Goal: Information Seeking & Learning: Learn about a topic

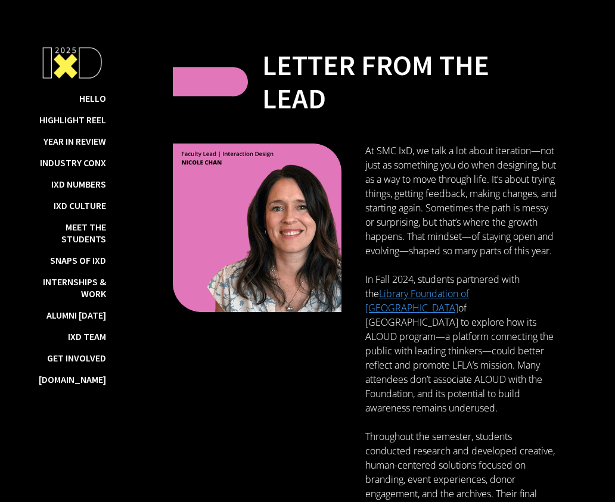
scroll to position [293, 0]
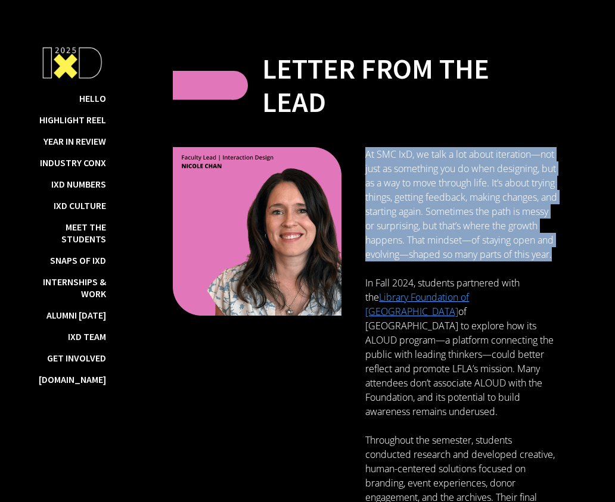
drag, startPoint x: 366, startPoint y: 153, endPoint x: 439, endPoint y: 266, distance: 133.7
copy p "At SMC IxD, we talk a lot about iteration—not just as something you do when des…"
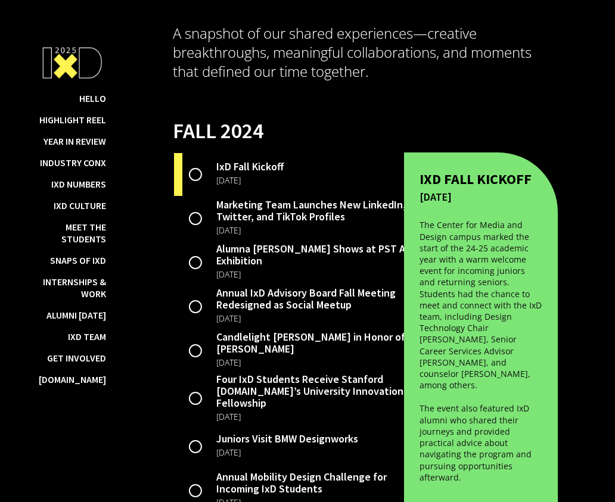
scroll to position [2372, 0]
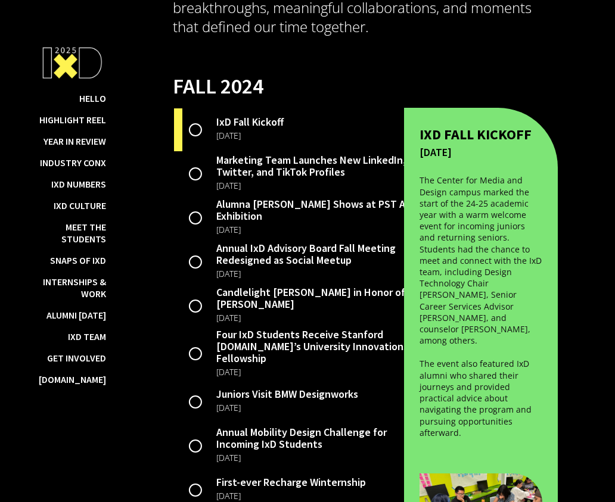
click at [243, 161] on div "Marketing Team Launches New LinkedIn, Twitter, and TikTok Profiles" at bounding box center [317, 166] width 202 height 24
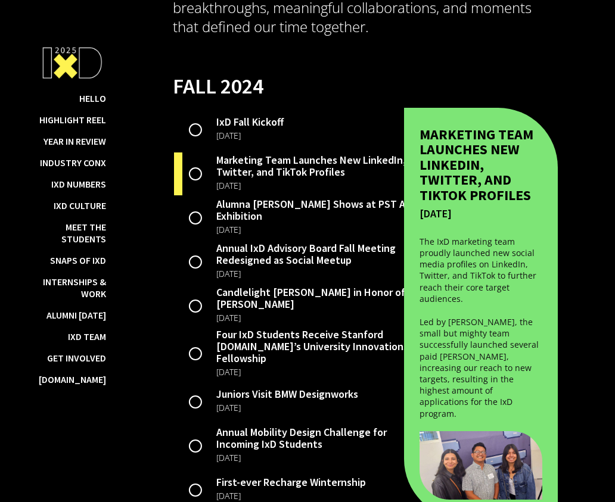
click at [239, 128] on div "[DATE]" at bounding box center [249, 135] width 67 height 15
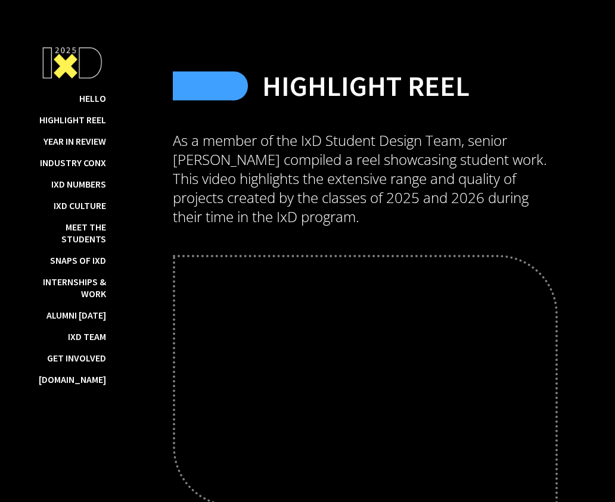
scroll to position [1755, 0]
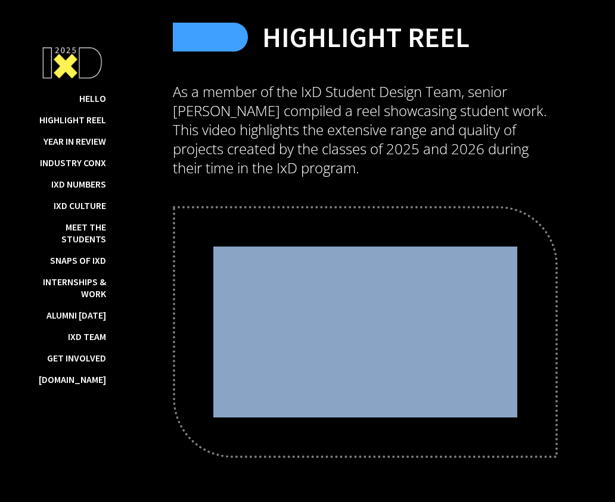
drag, startPoint x: 289, startPoint y: 190, endPoint x: 340, endPoint y: 212, distance: 55.8
click at [341, 212] on div "Highlight Reel As a member of the IxD Student Design Team, senior [PERSON_NAME]…" at bounding box center [365, 201] width 385 height 514
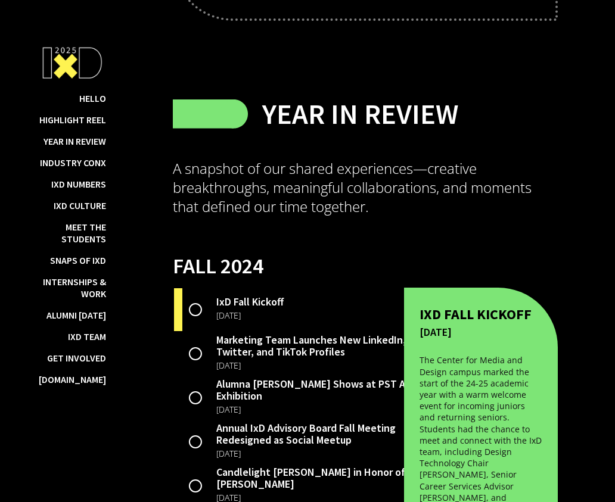
drag, startPoint x: 176, startPoint y: 174, endPoint x: 535, endPoint y: 500, distance: 484.7
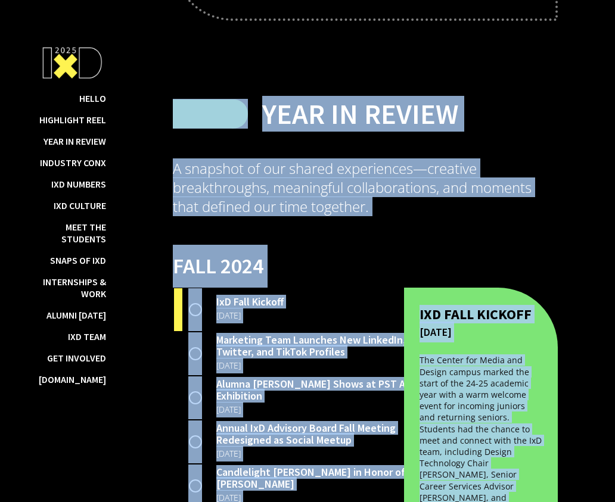
scroll to position [2359, 0]
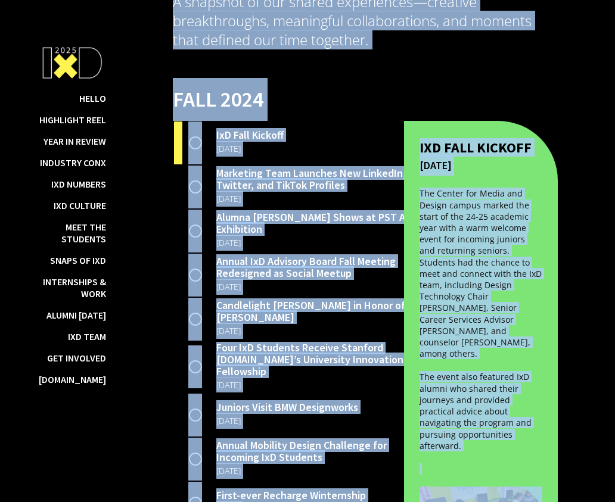
click at [385, 165] on div "Marketing Team Launches New LinkedIn, Twitter, and TikTok Profiles [DATE]" at bounding box center [296, 187] width 246 height 44
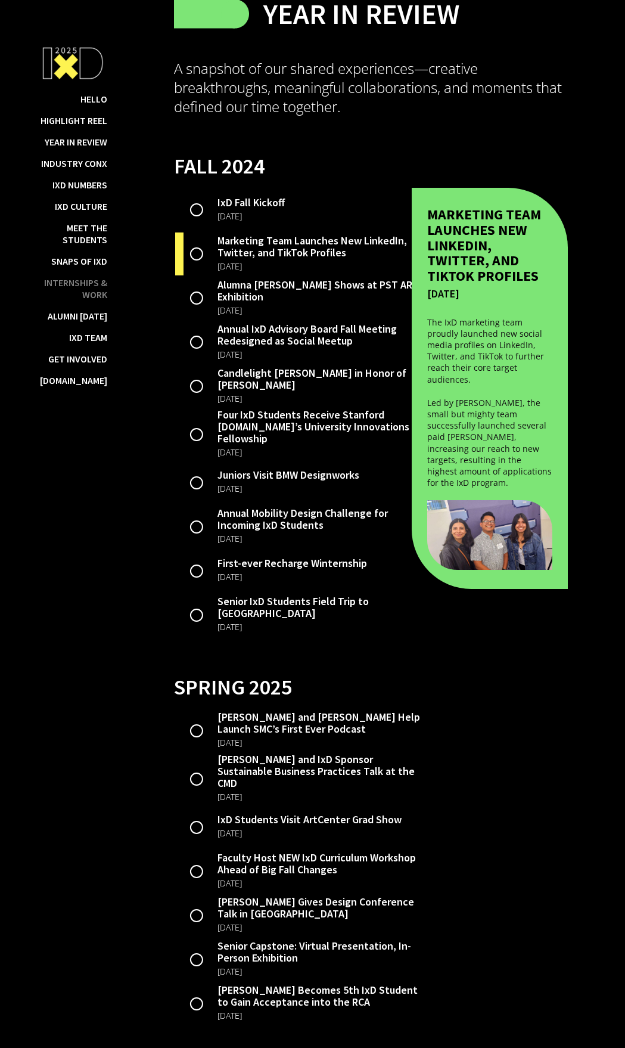
scroll to position [2739, 0]
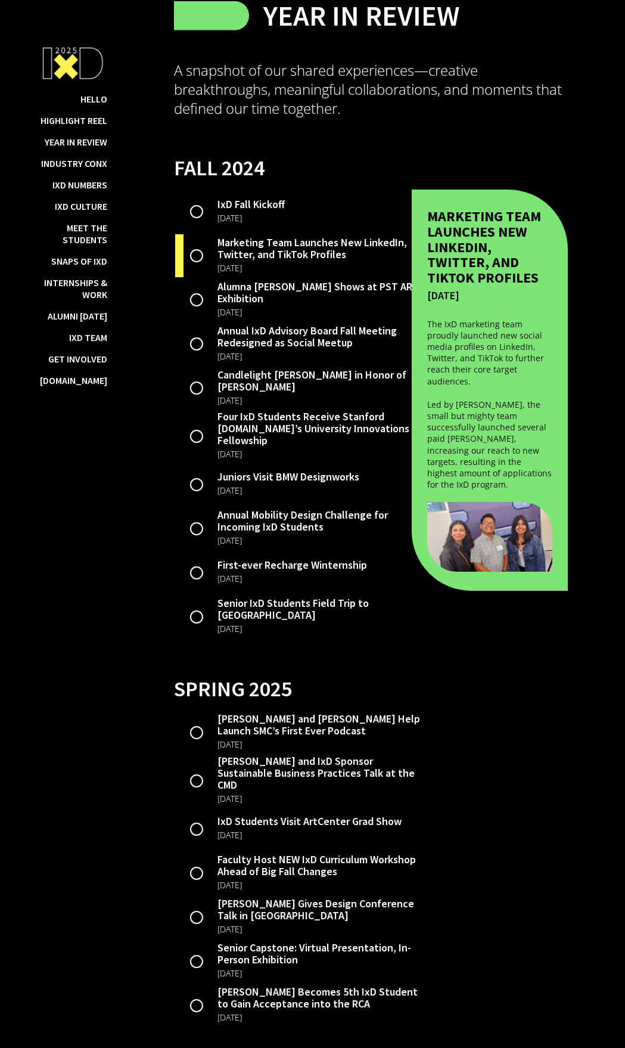
click at [196, 233] on img at bounding box center [197, 211] width 14 height 43
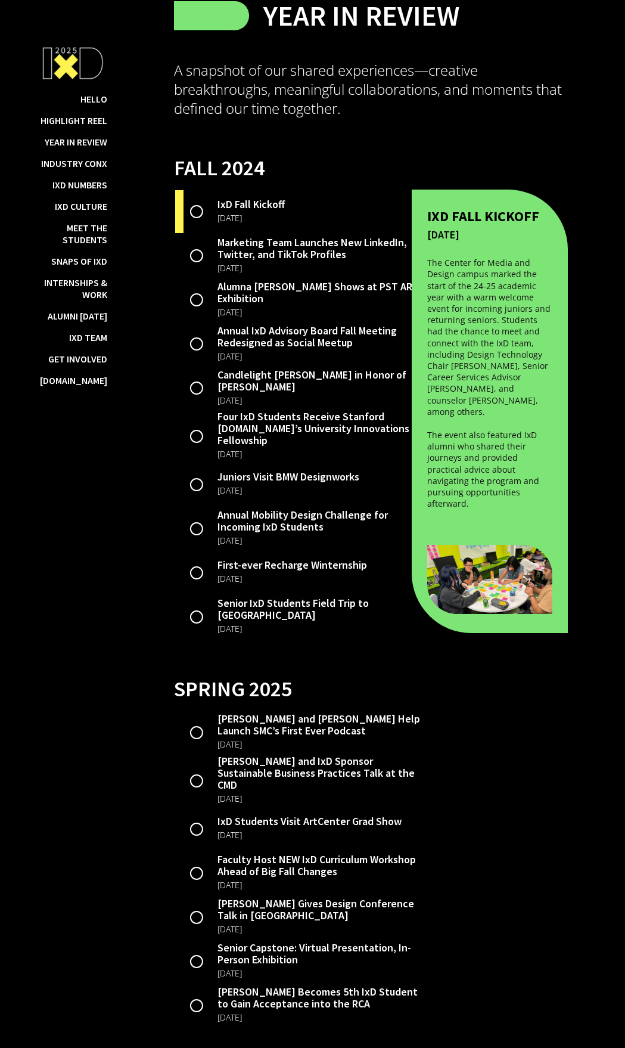
click at [250, 276] on div "[DATE]" at bounding box center [321, 267] width 206 height 15
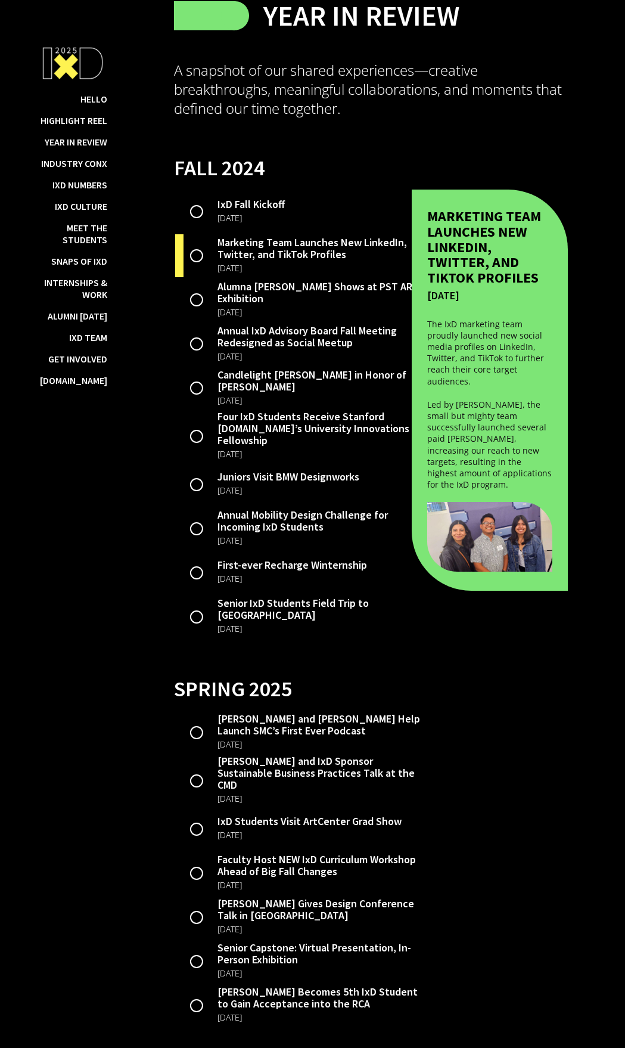
drag, startPoint x: 240, startPoint y: 325, endPoint x: 199, endPoint y: 356, distance: 51.0
click at [240, 305] on div "Alumna [PERSON_NAME] Shows at PST ART Exhibition" at bounding box center [321, 293] width 206 height 24
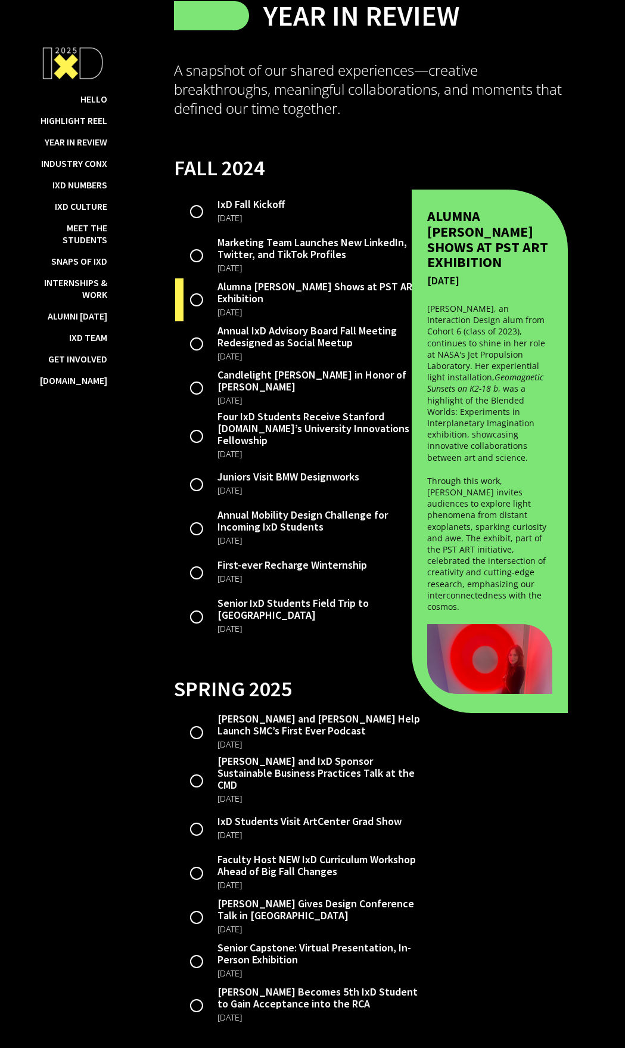
click at [238, 349] on div "Annual IxD Advisory Board Fall Meeting Redesigned as Social Meetup" at bounding box center [321, 337] width 206 height 24
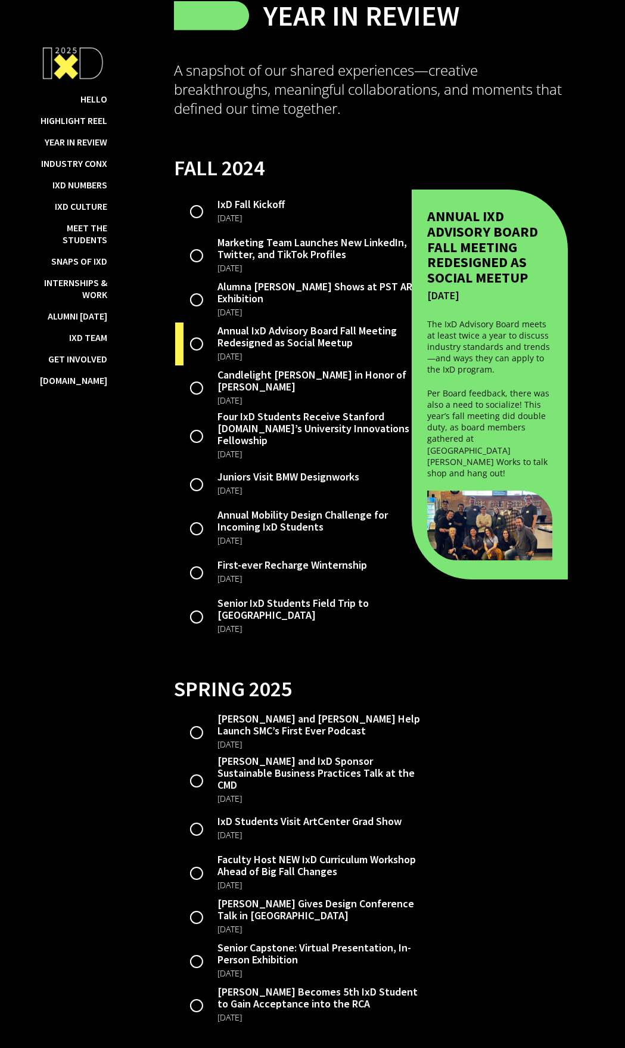
click at [231, 408] on div "[DATE]" at bounding box center [321, 400] width 206 height 15
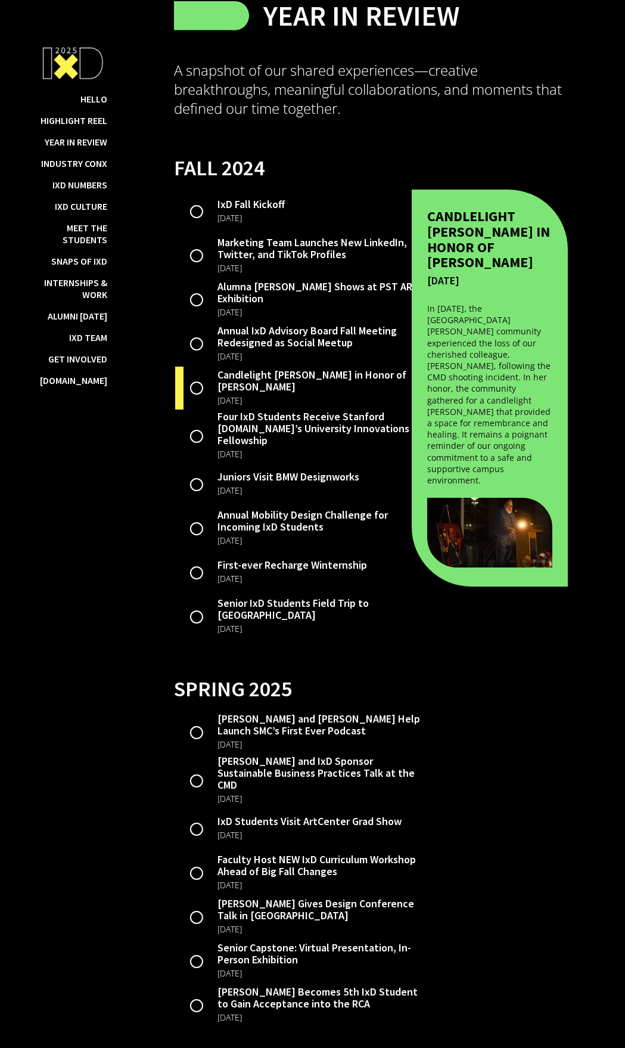
click at [242, 446] on div "Four IxD Students Receive Stanford [DOMAIN_NAME]’s University Innovations Fello…" at bounding box center [321, 429] width 206 height 36
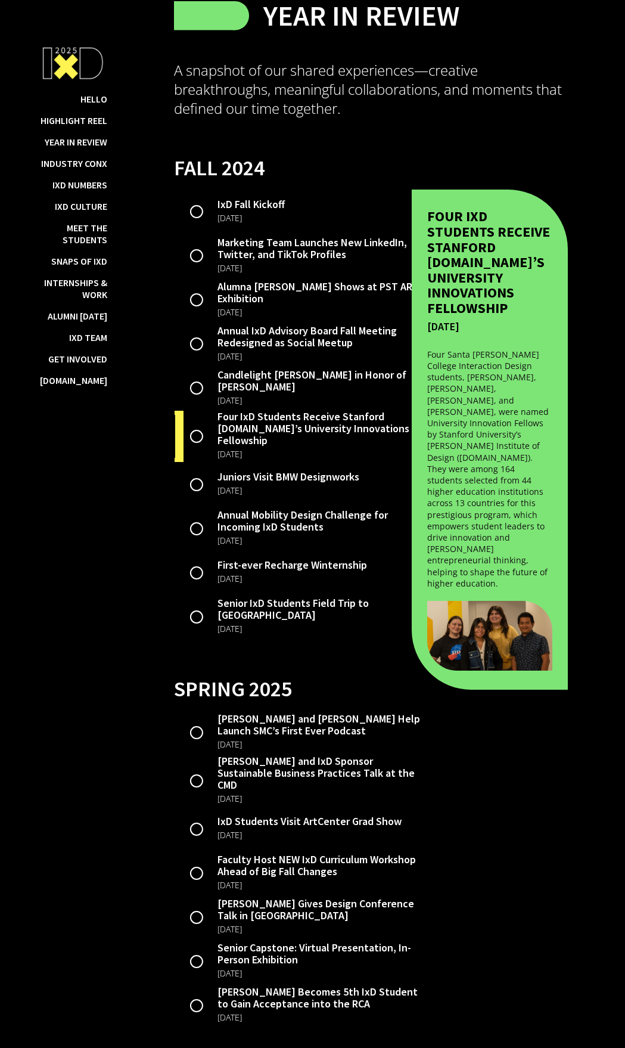
click at [274, 483] on div "Juniors Visit BMW Designworks" at bounding box center [289, 477] width 142 height 12
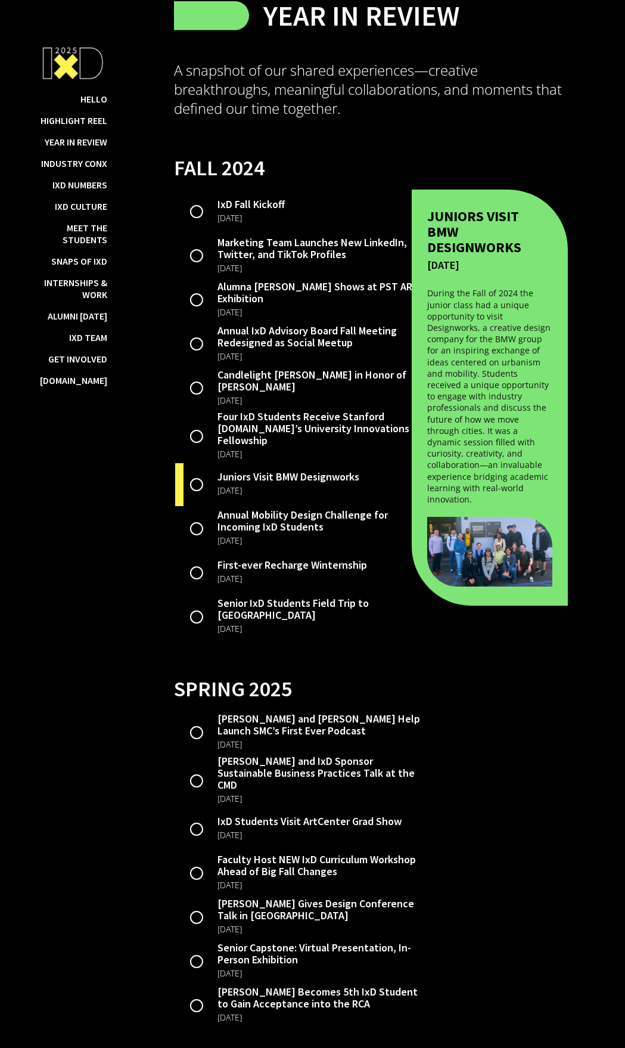
click at [286, 502] on div "Annual Mobility Design Challenge for Incoming IxD Students" at bounding box center [321, 521] width 206 height 24
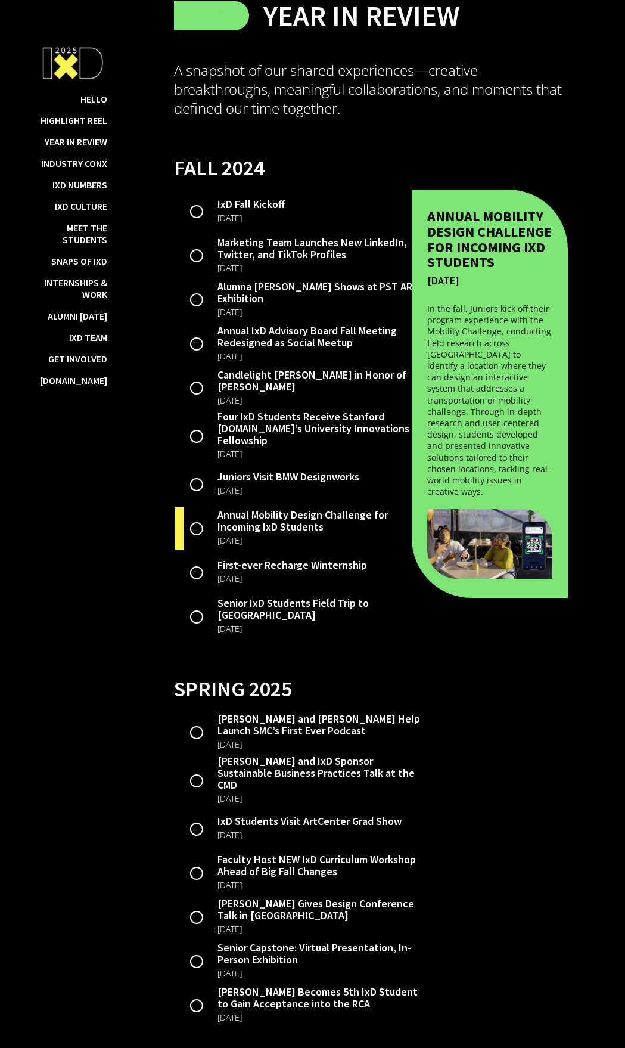
click at [259, 502] on div "First-ever Recharge Winternship" at bounding box center [293, 565] width 150 height 12
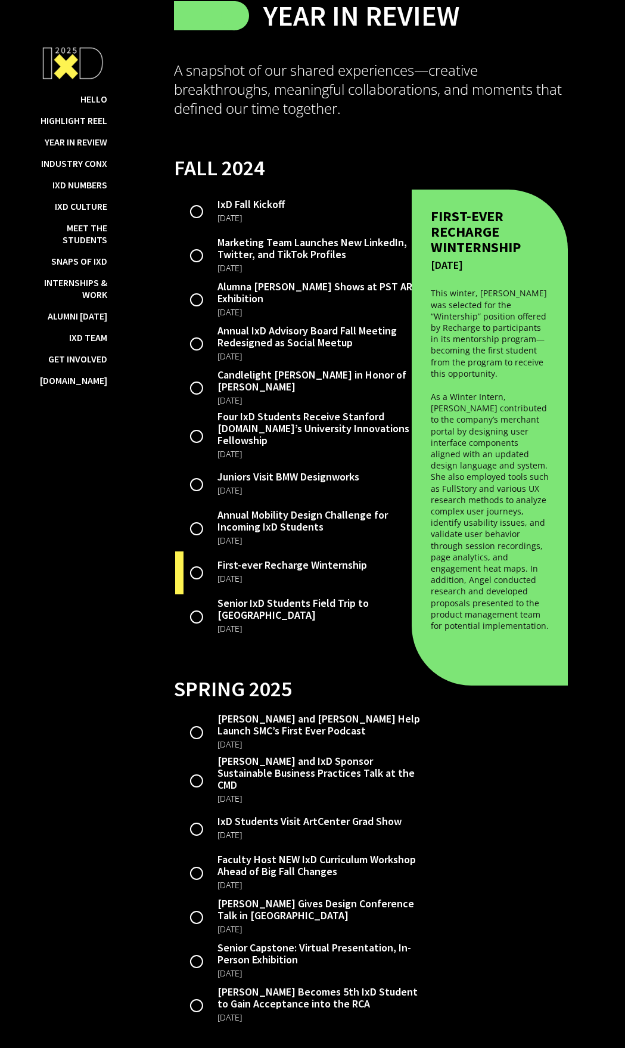
click at [240, 502] on div "[DATE]" at bounding box center [321, 628] width 206 height 15
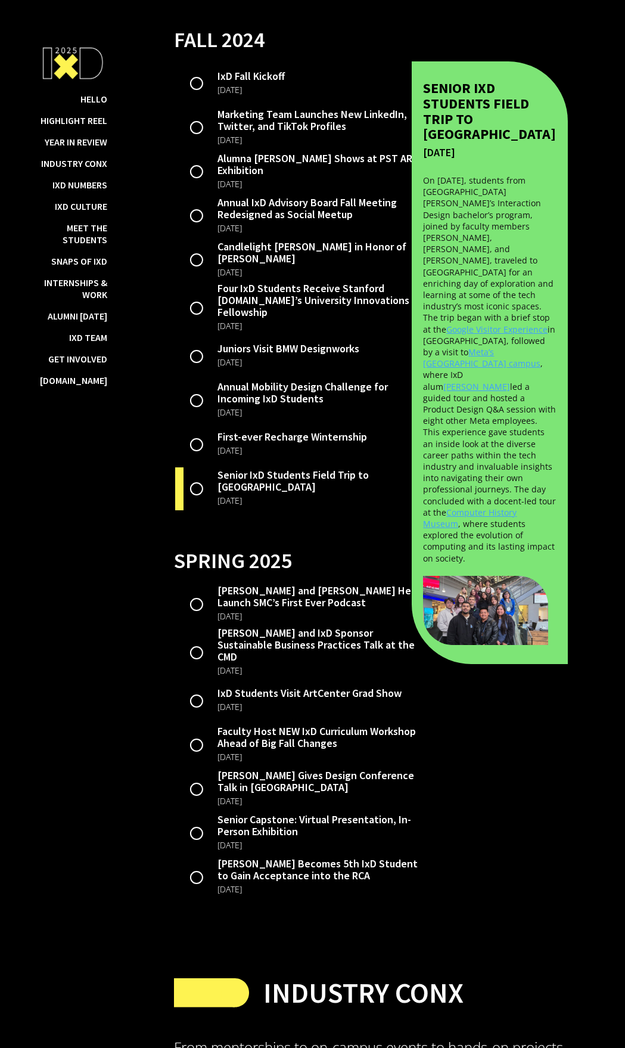
scroll to position [2872, 0]
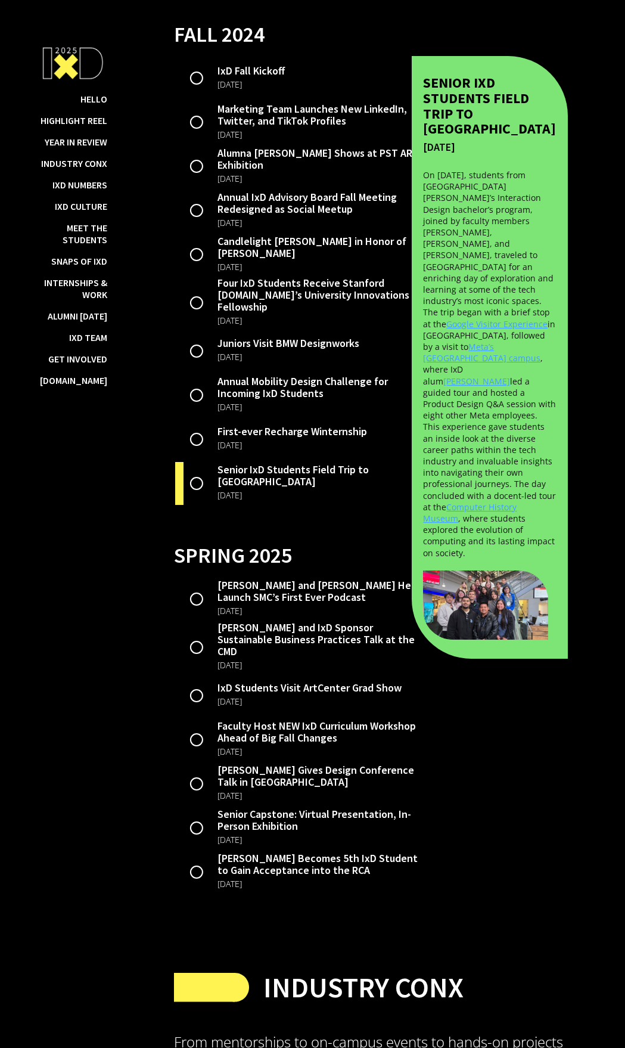
click at [266, 502] on div "[PERSON_NAME] and [PERSON_NAME] Help Launch SMC’s First Ever Podcast" at bounding box center [321, 591] width 206 height 24
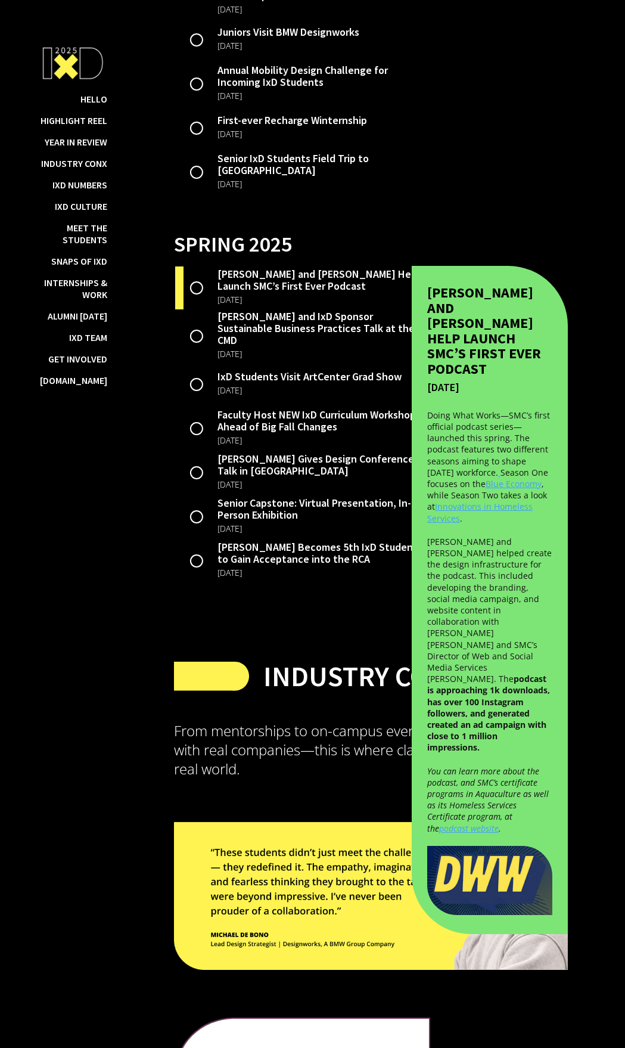
scroll to position [3186, 0]
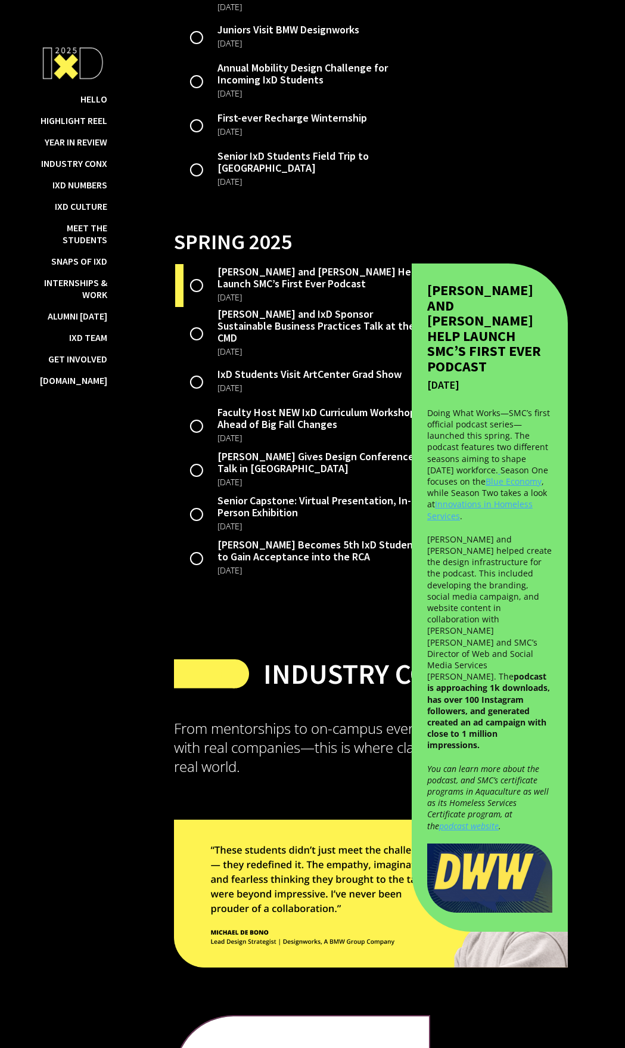
click at [264, 343] on div "[PERSON_NAME] and IxD Sponsor Sustainable Business Practices Talk at the CMD" at bounding box center [321, 326] width 206 height 36
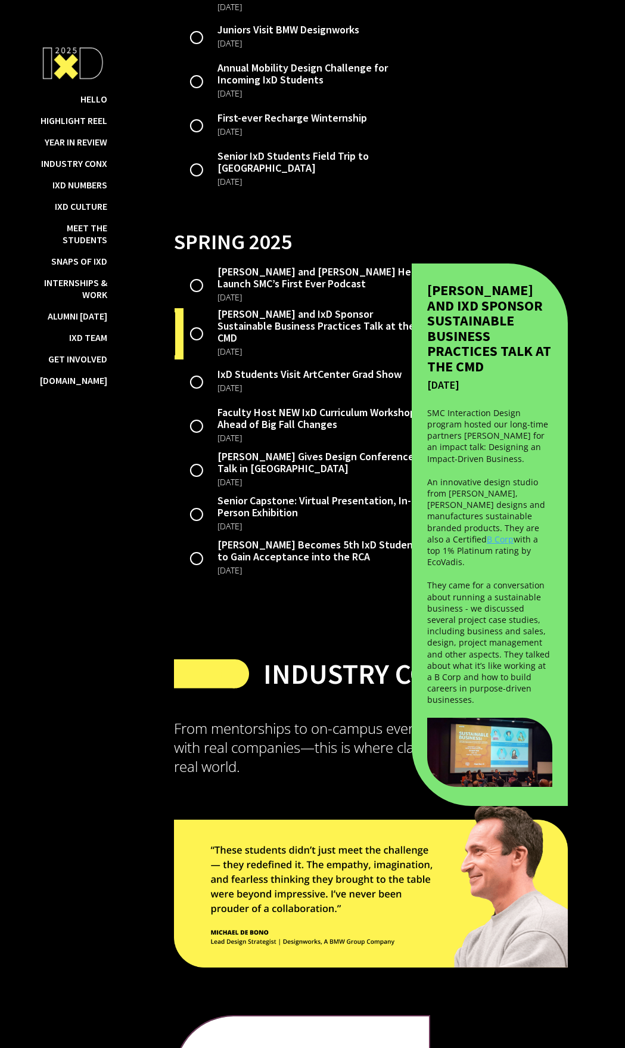
click at [236, 396] on div "[DATE]" at bounding box center [310, 387] width 184 height 15
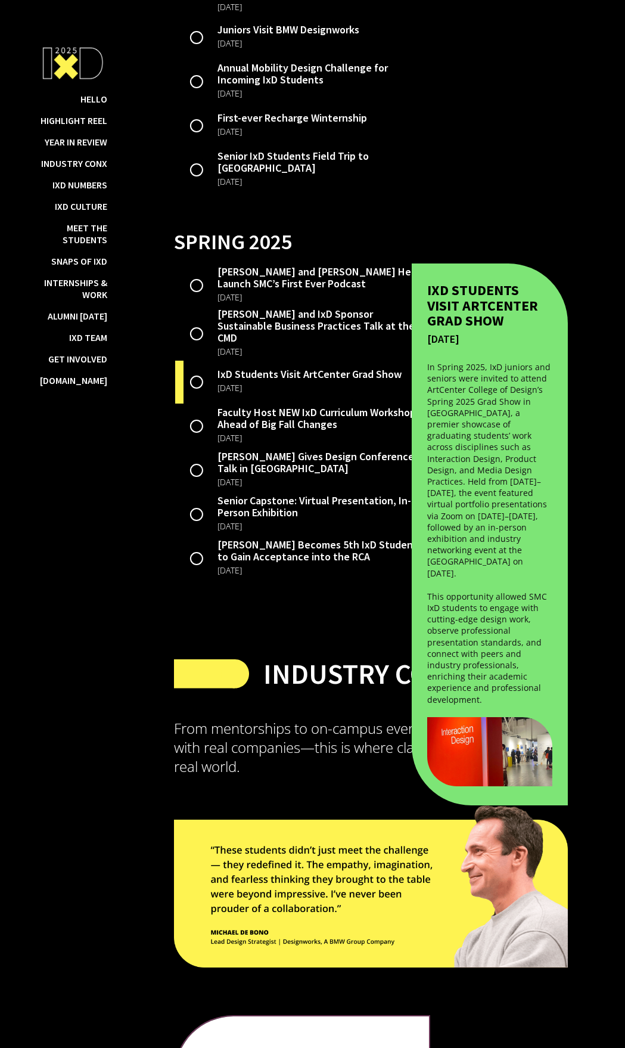
drag, startPoint x: 273, startPoint y: 424, endPoint x: 278, endPoint y: 438, distance: 14.7
click at [273, 425] on div "Faculty Host NEW IxD Curriculum Workshop Ahead of Big Fall Changes" at bounding box center [321, 418] width 206 height 24
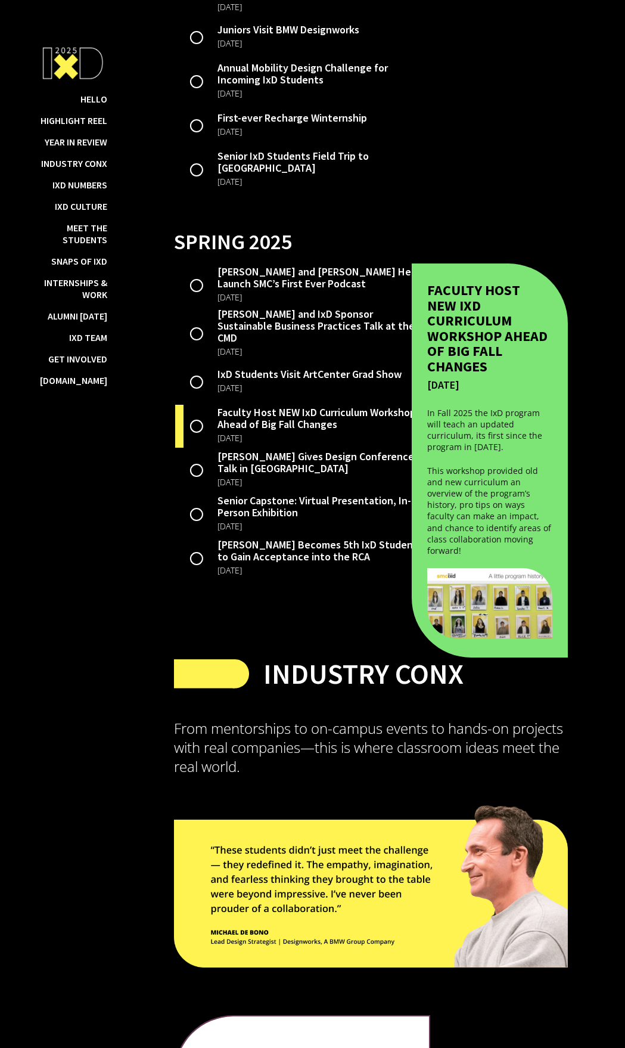
click at [268, 471] on div "[PERSON_NAME] Gives Design Conference Talk in [GEOGRAPHIC_DATA]" at bounding box center [321, 463] width 206 height 24
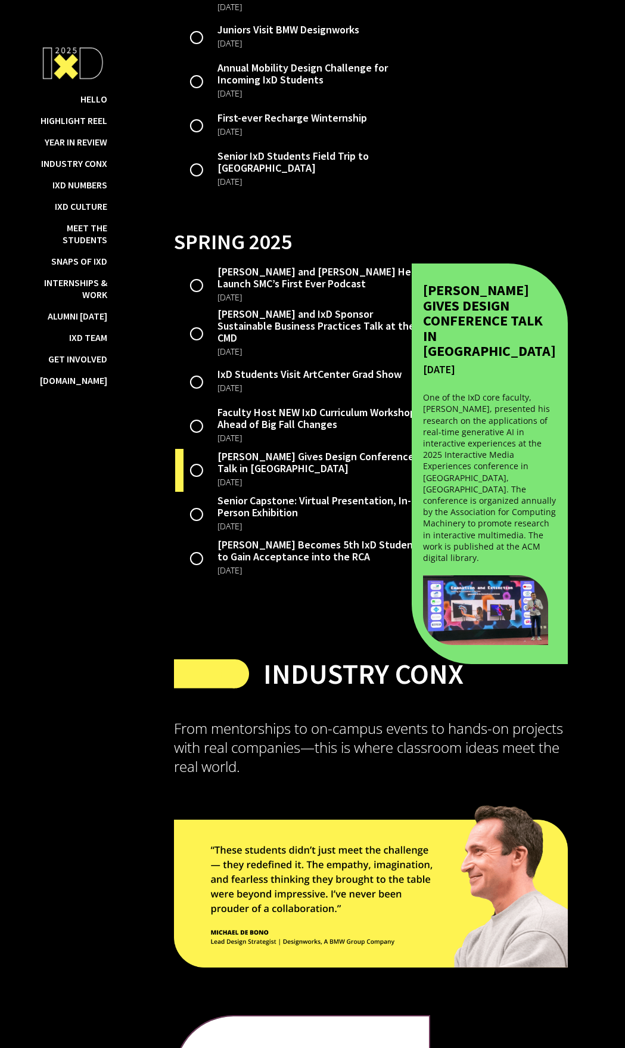
click at [239, 502] on div "[DATE]" at bounding box center [321, 525] width 206 height 15
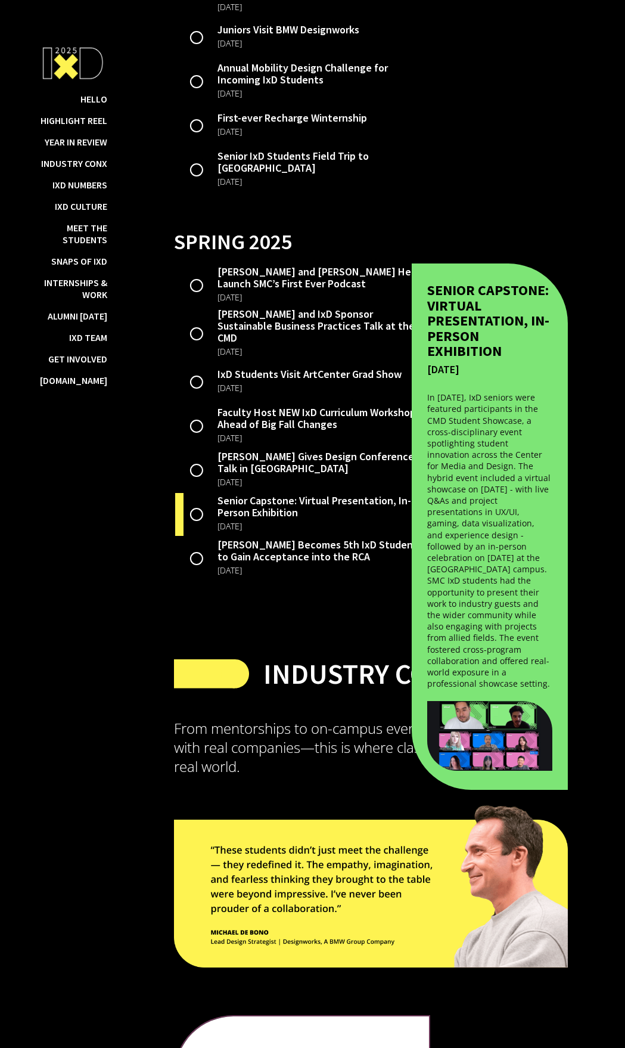
click at [275, 502] on div "[DATE]" at bounding box center [321, 570] width 206 height 15
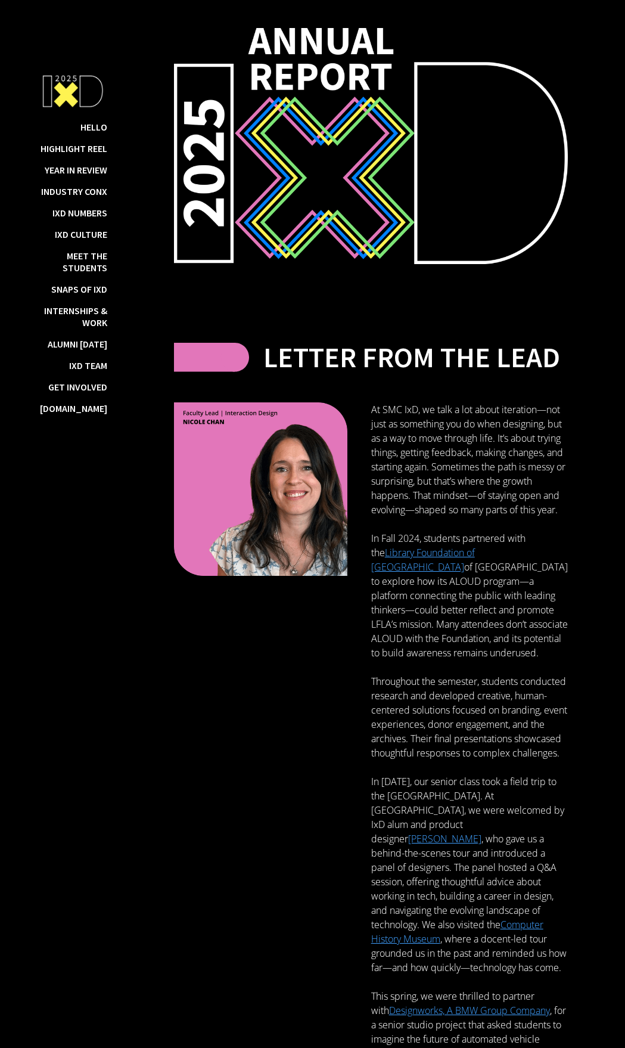
scroll to position [0, 0]
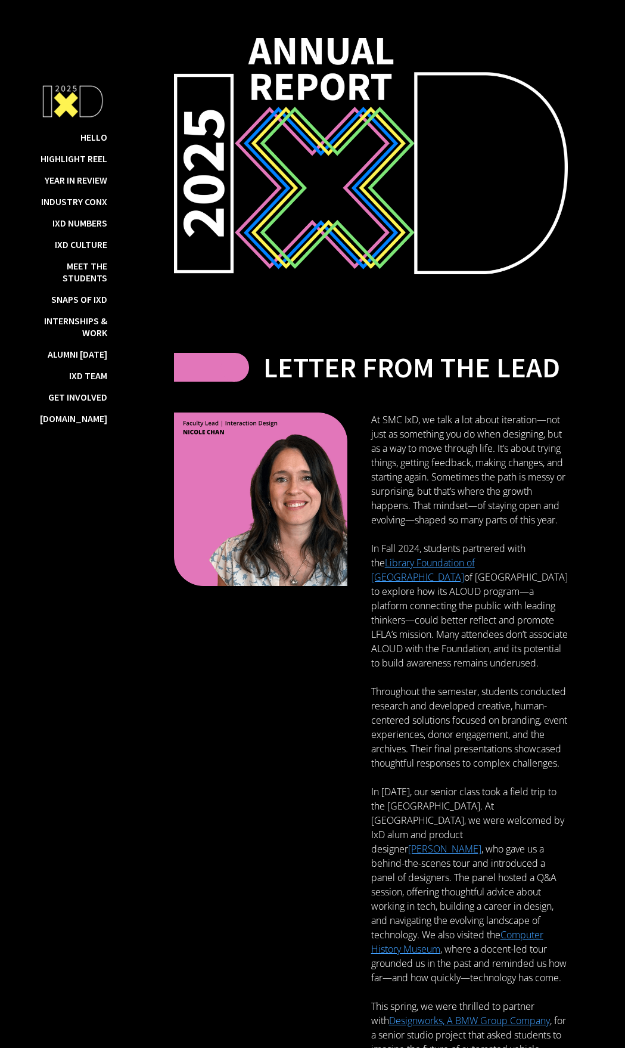
click at [453, 61] on img at bounding box center [371, 156] width 394 height 236
click at [92, 225] on div "IxD Numbers" at bounding box center [79, 223] width 55 height 12
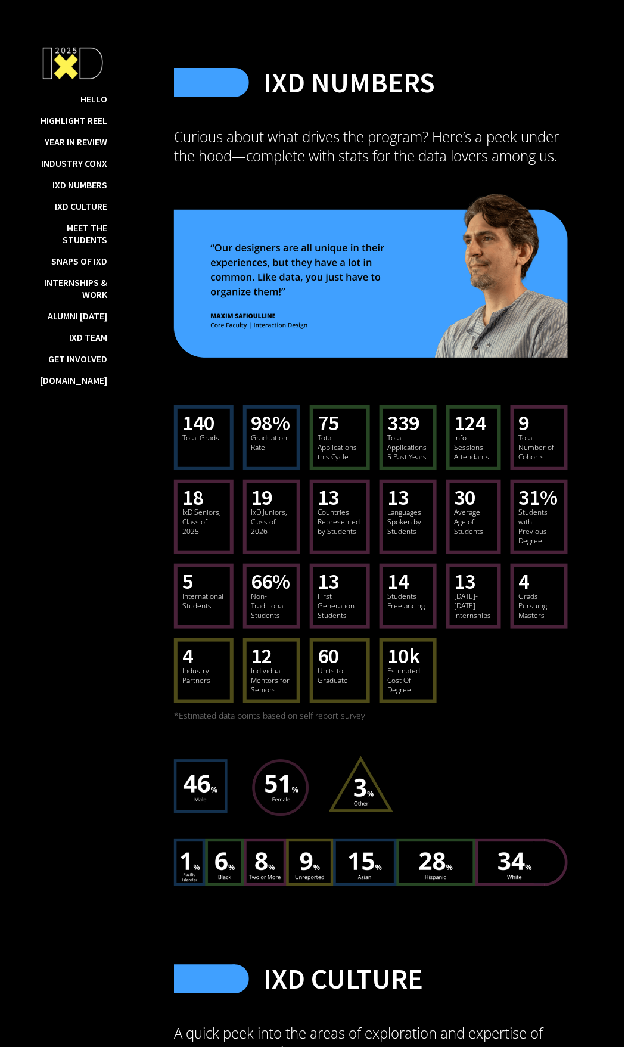
scroll to position [7113, 0]
